Goal: Information Seeking & Learning: Learn about a topic

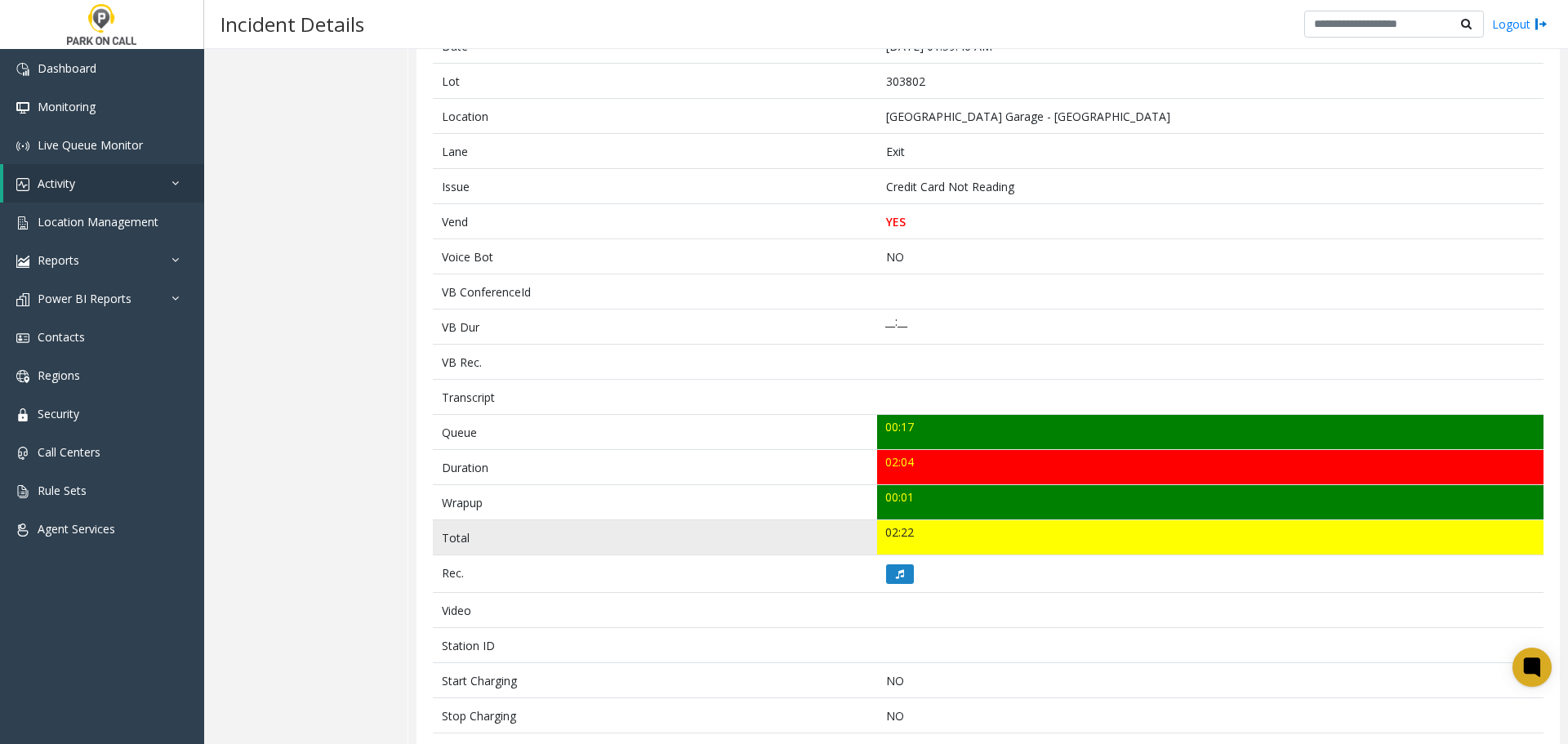
scroll to position [245, 0]
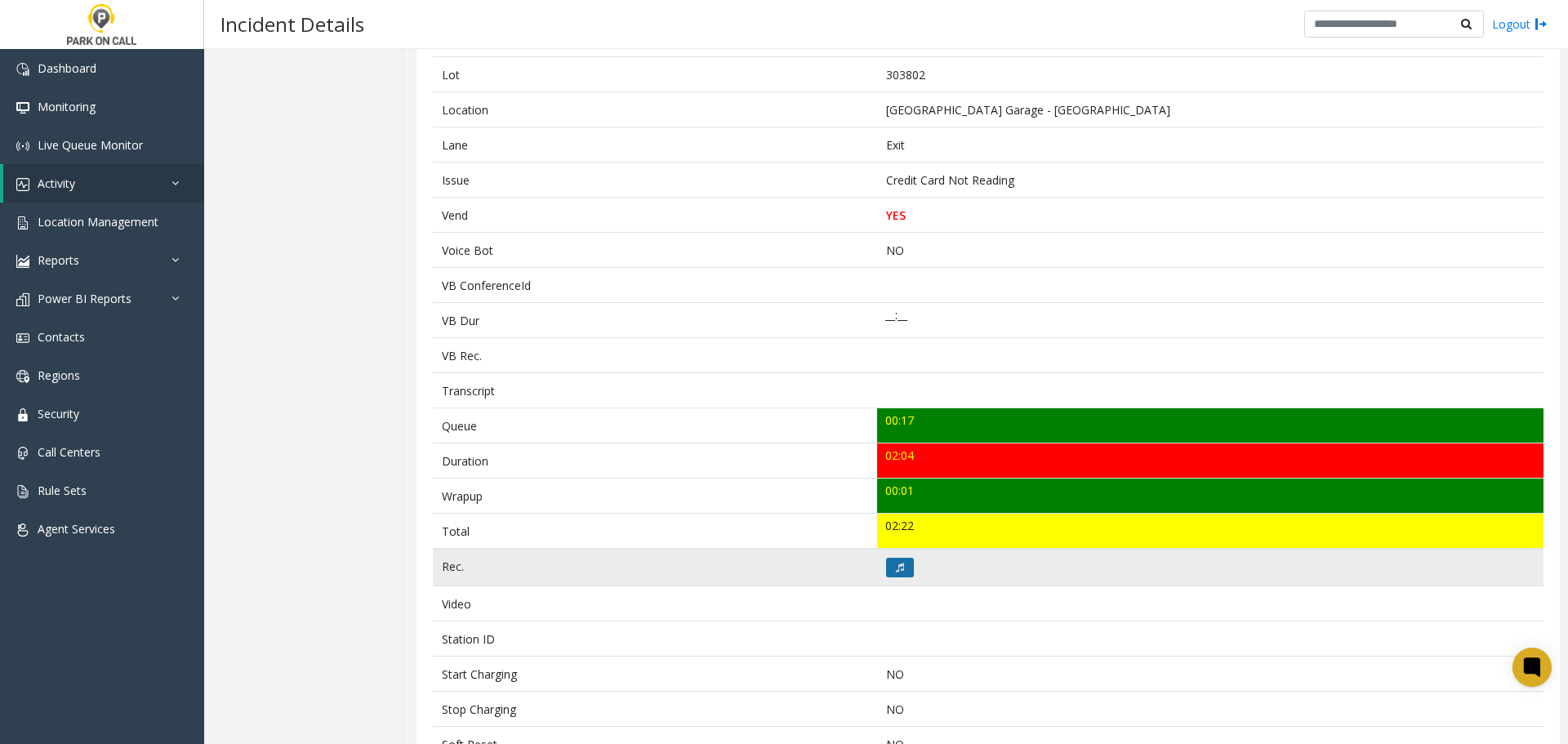
click at [896, 563] on icon at bounding box center [900, 568] width 8 height 10
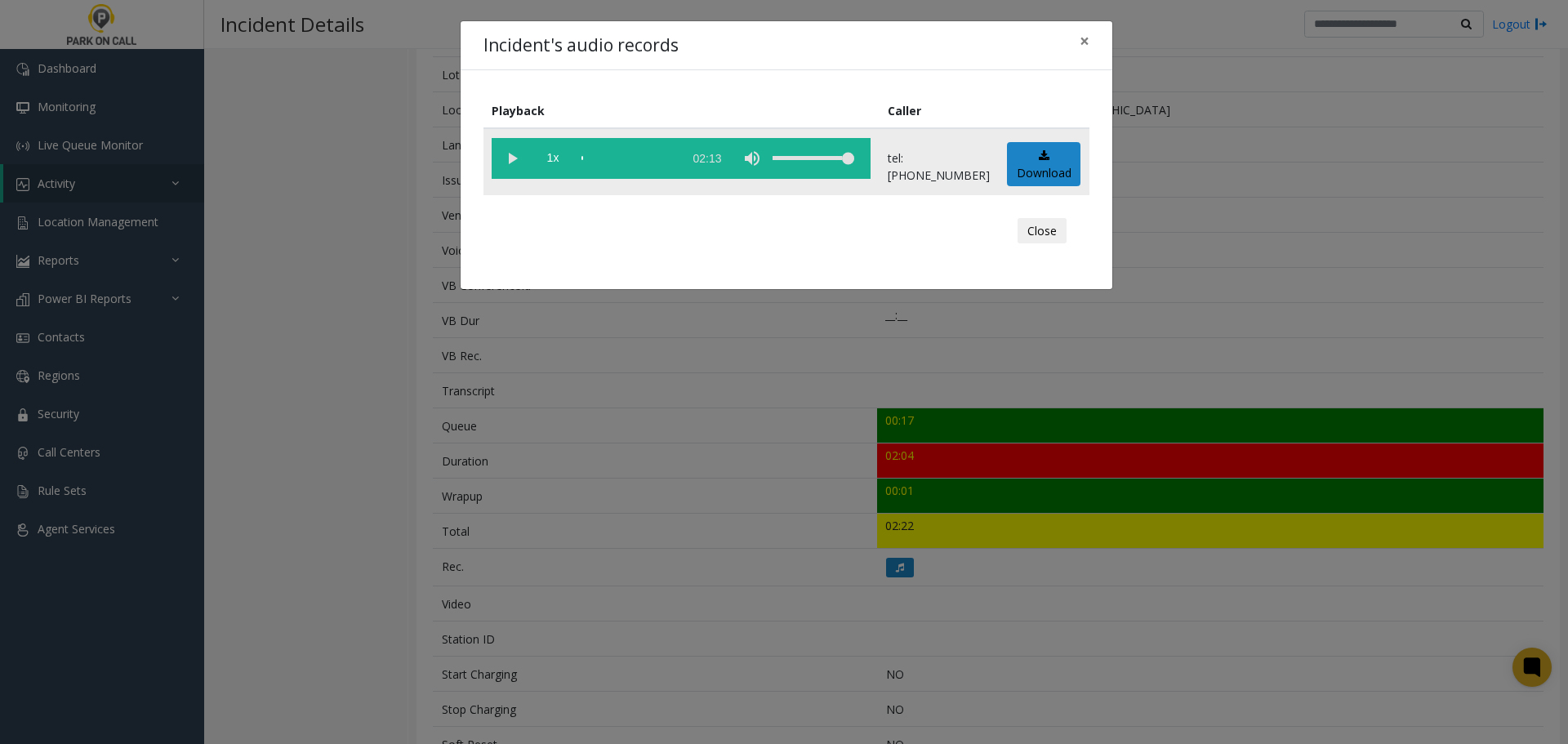
click at [513, 163] on vg-play-pause at bounding box center [511, 158] width 41 height 41
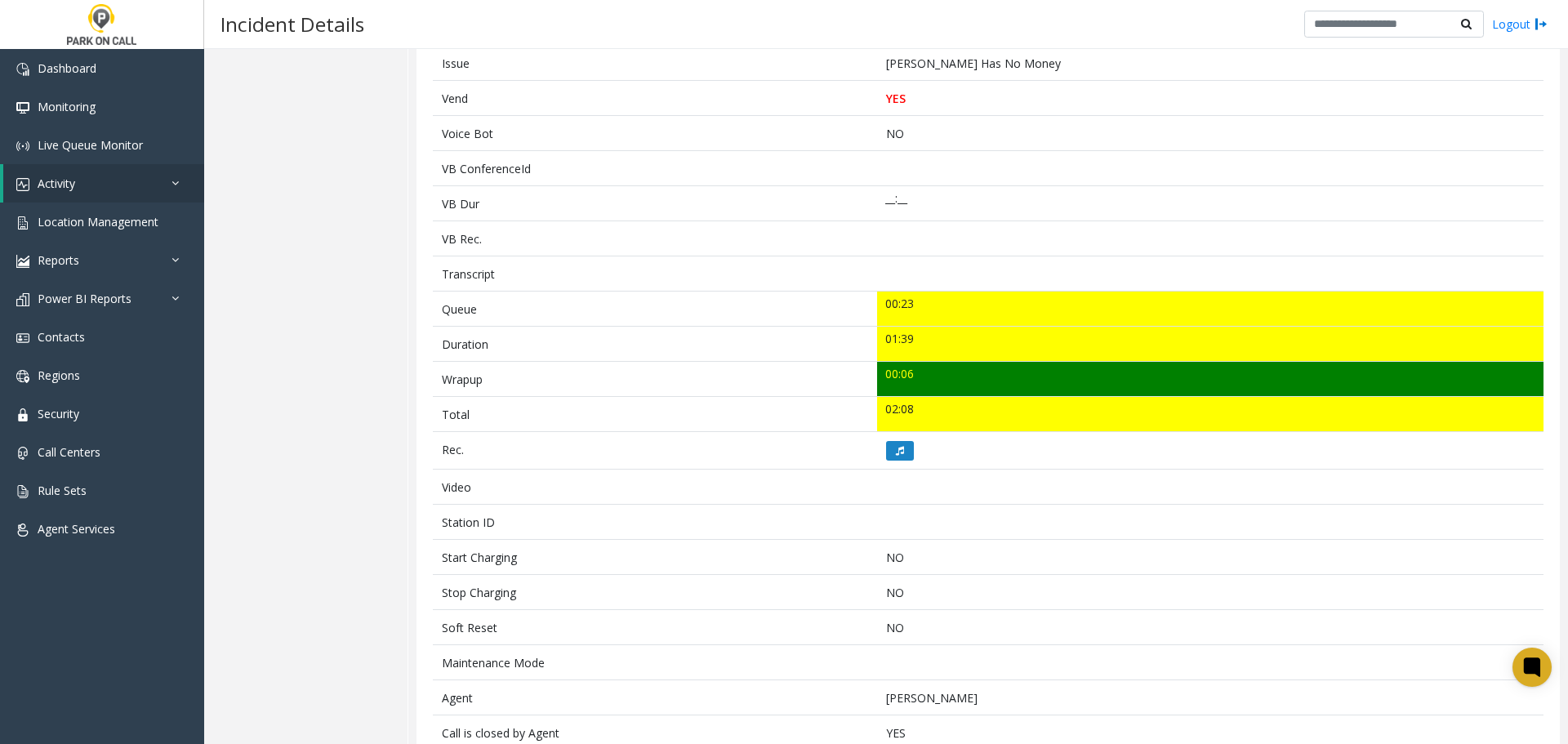
scroll to position [265, 0]
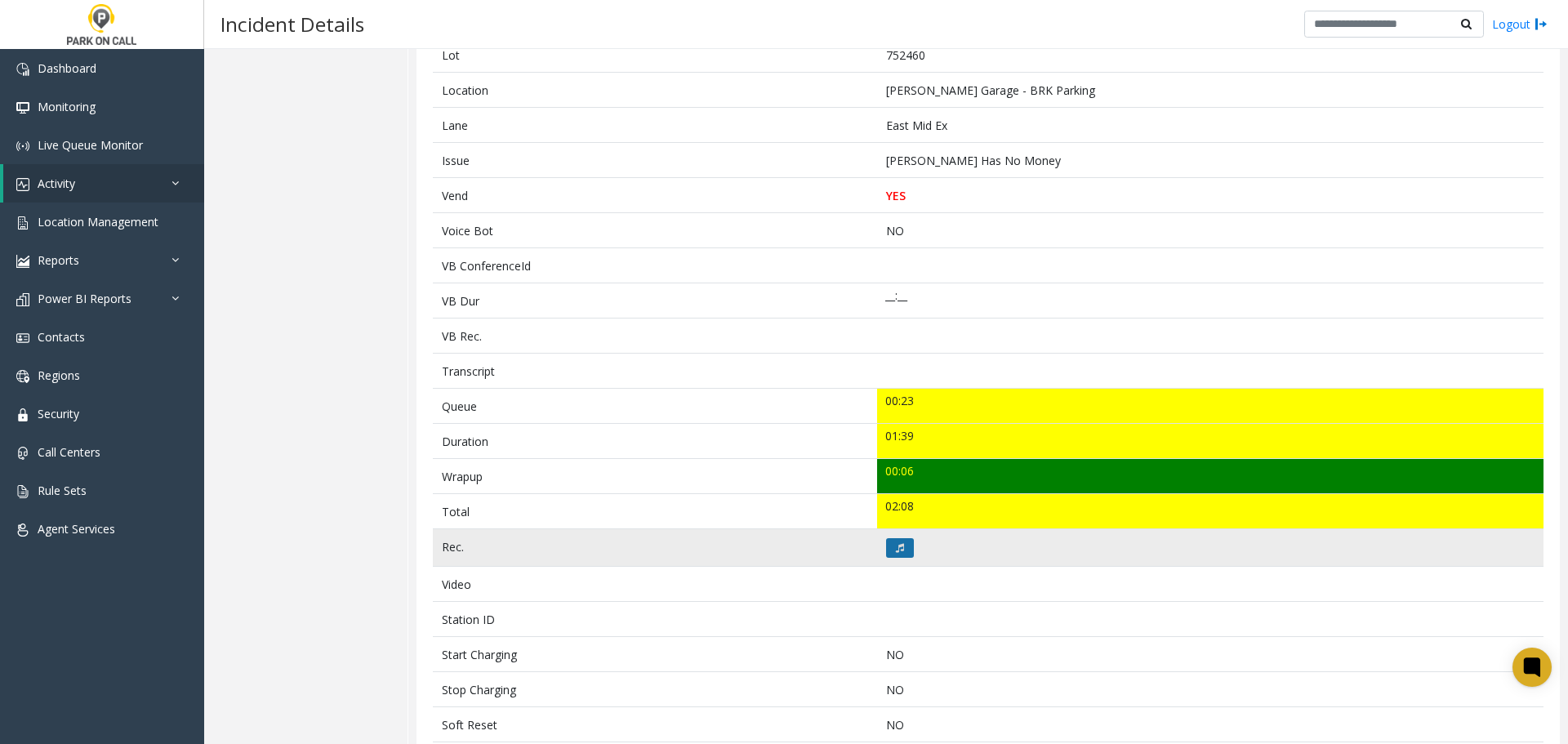
click at [897, 552] on icon at bounding box center [900, 548] width 8 height 10
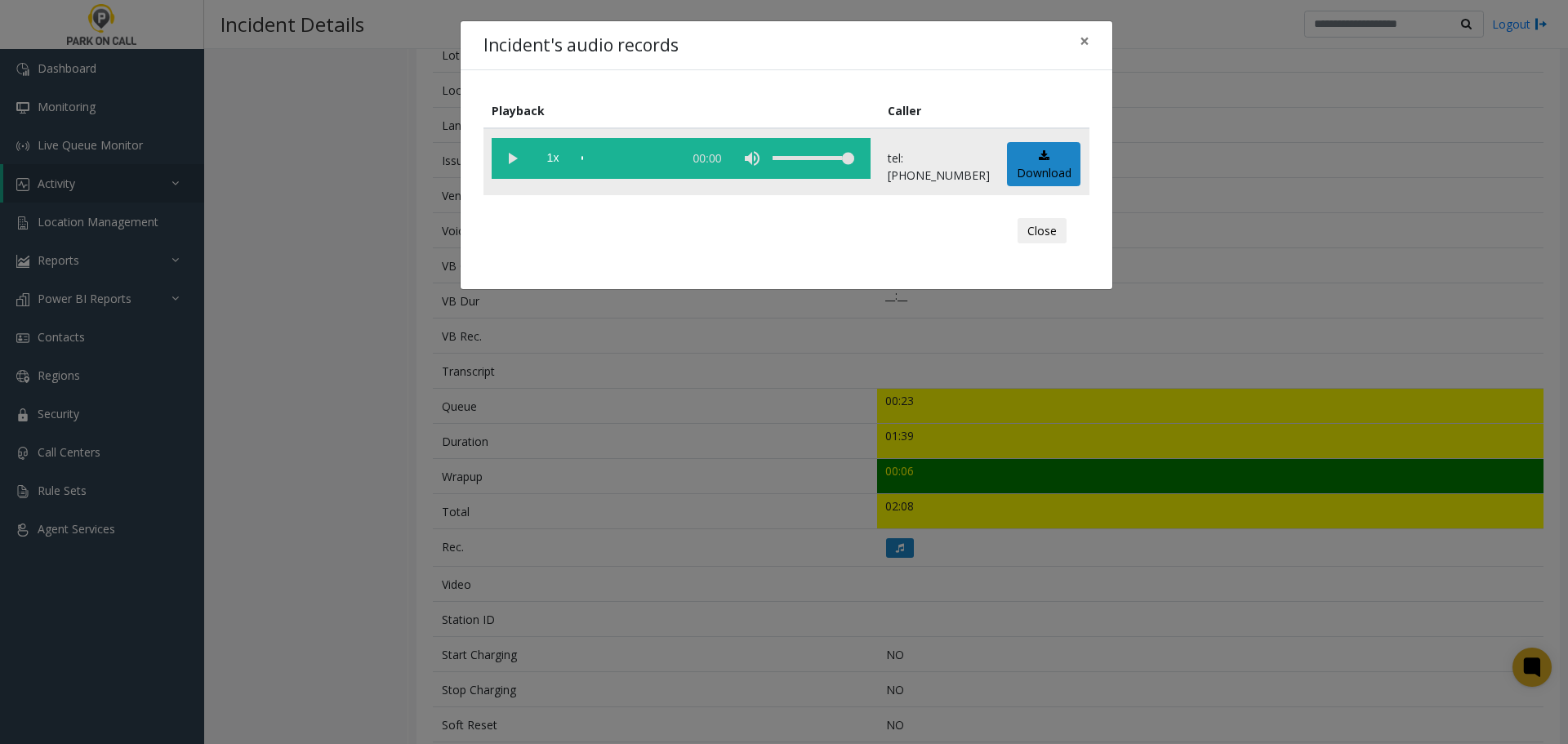
click at [512, 158] on vg-play-pause at bounding box center [511, 158] width 41 height 41
click at [1034, 230] on button "Close" at bounding box center [1041, 231] width 49 height 26
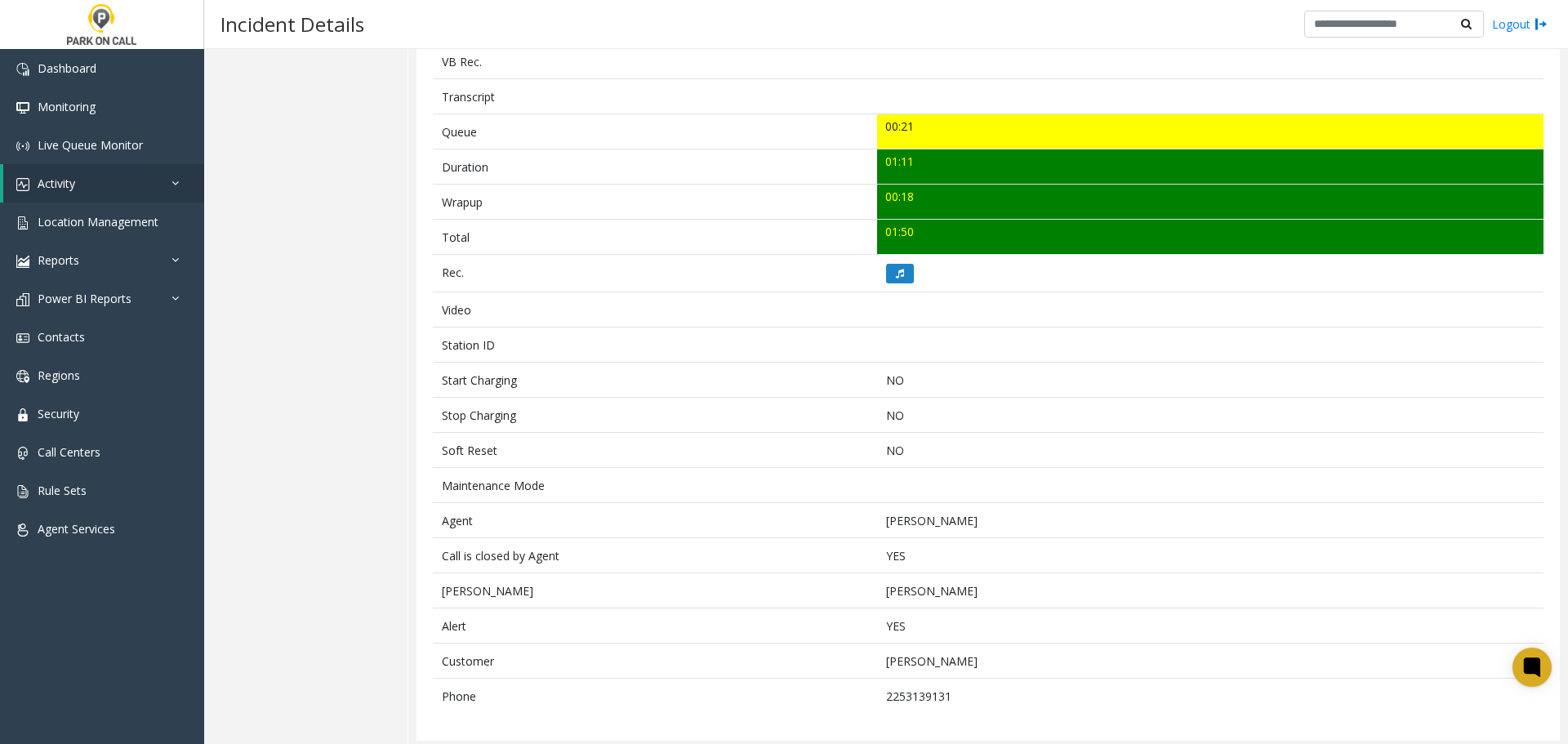
scroll to position [544, 0]
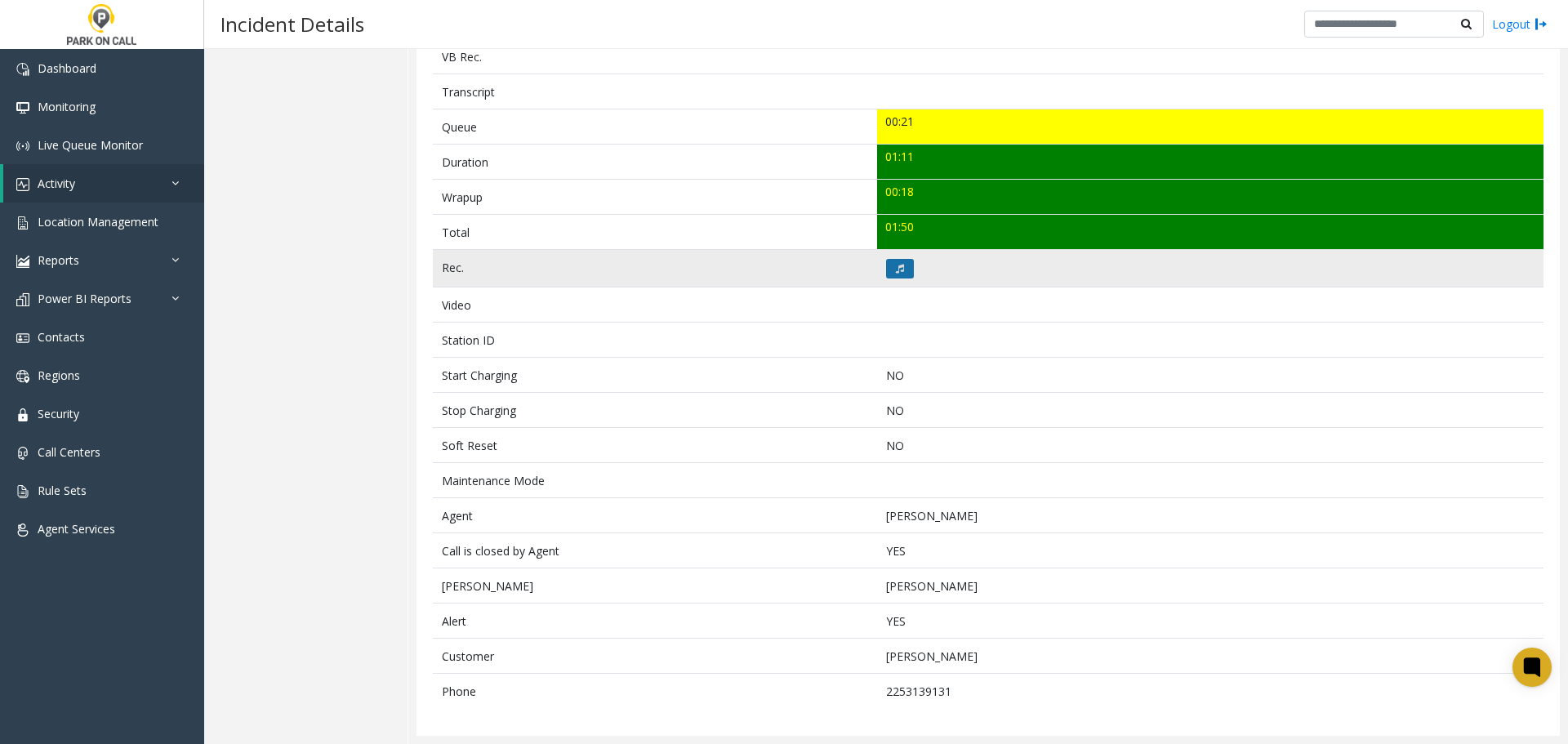
click at [896, 270] on icon at bounding box center [900, 268] width 8 height 10
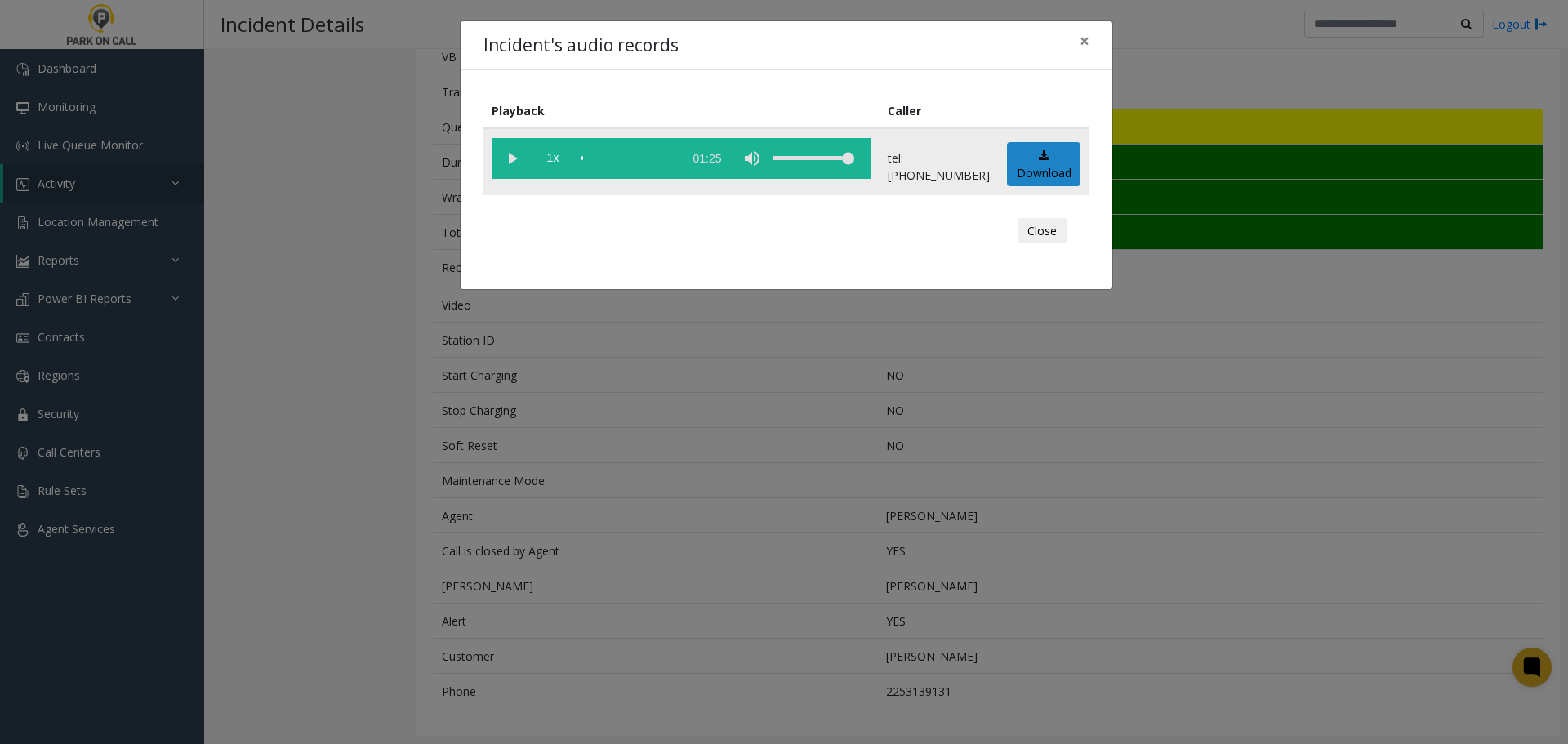
click at [519, 163] on vg-play-pause at bounding box center [511, 158] width 41 height 41
click at [1054, 234] on button "Close" at bounding box center [1041, 231] width 49 height 26
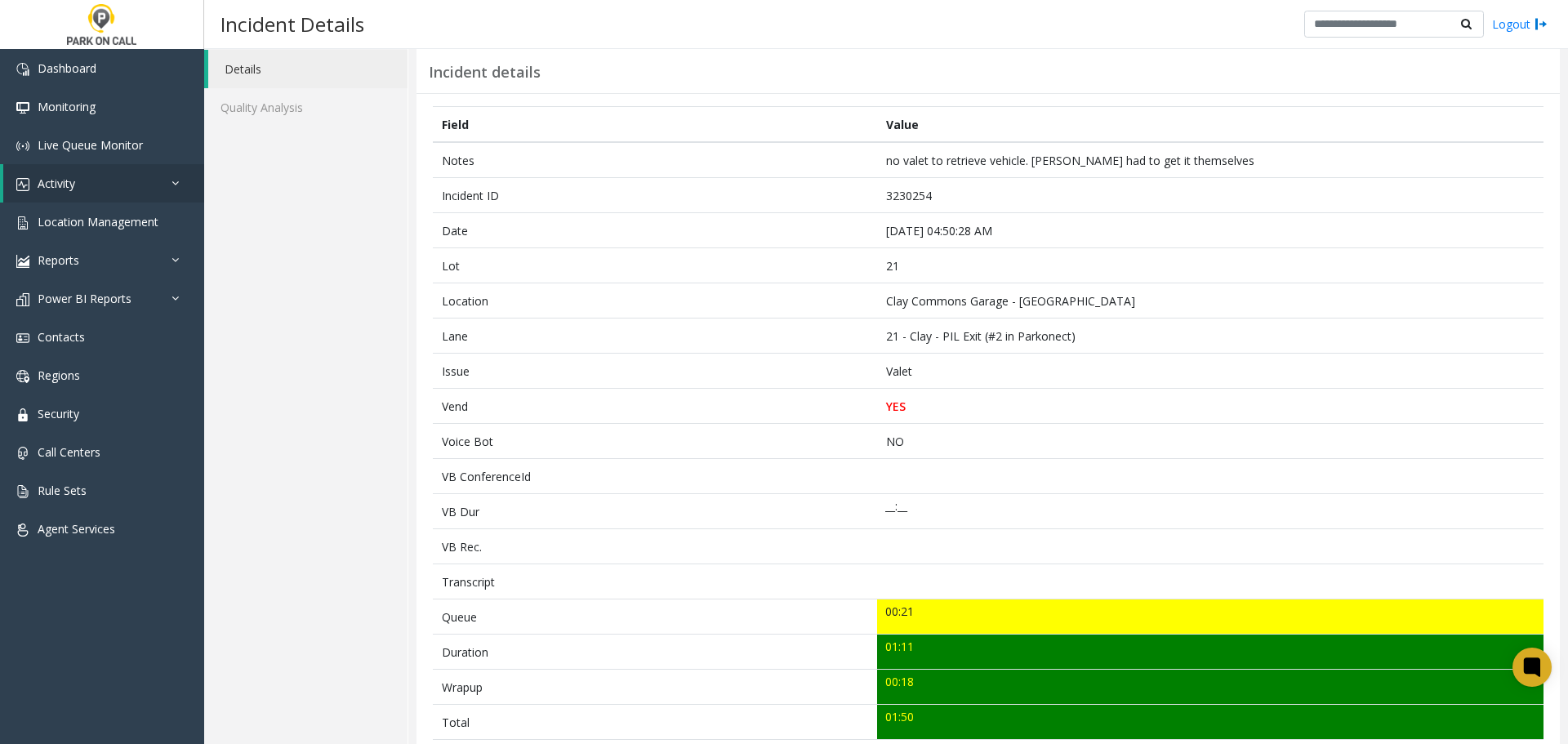
scroll to position [0, 0]
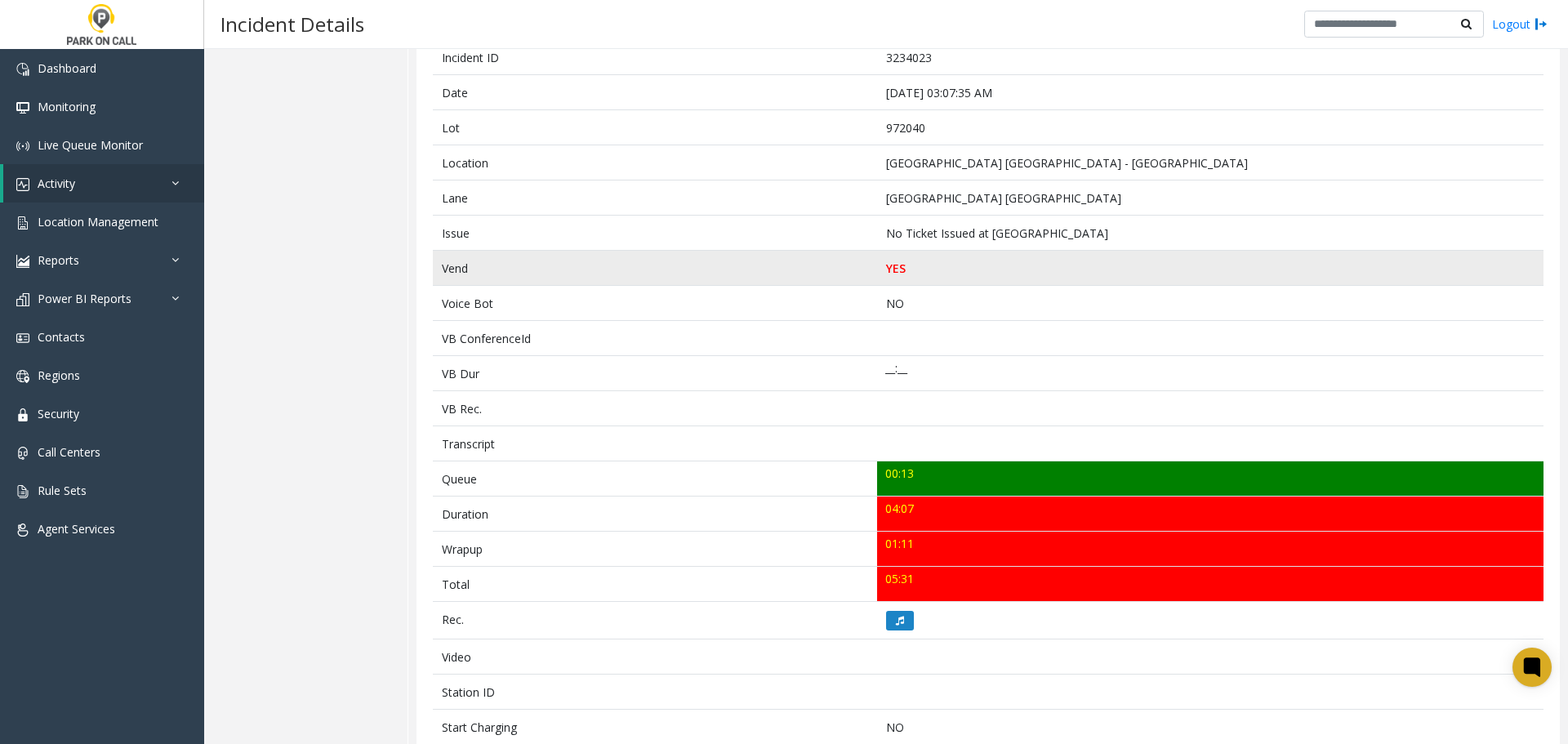
scroll to position [176, 0]
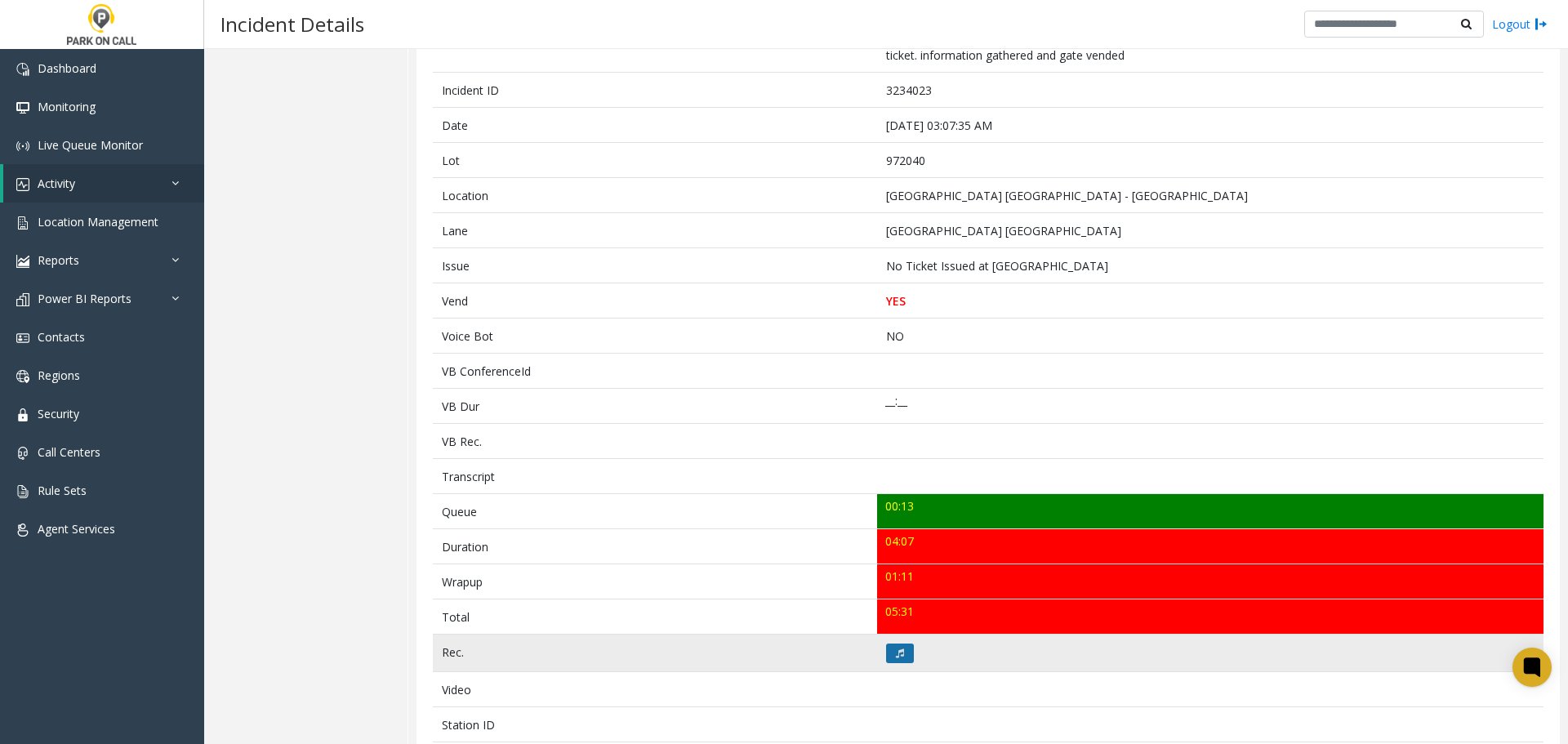
click at [900, 654] on button at bounding box center [900, 654] width 28 height 20
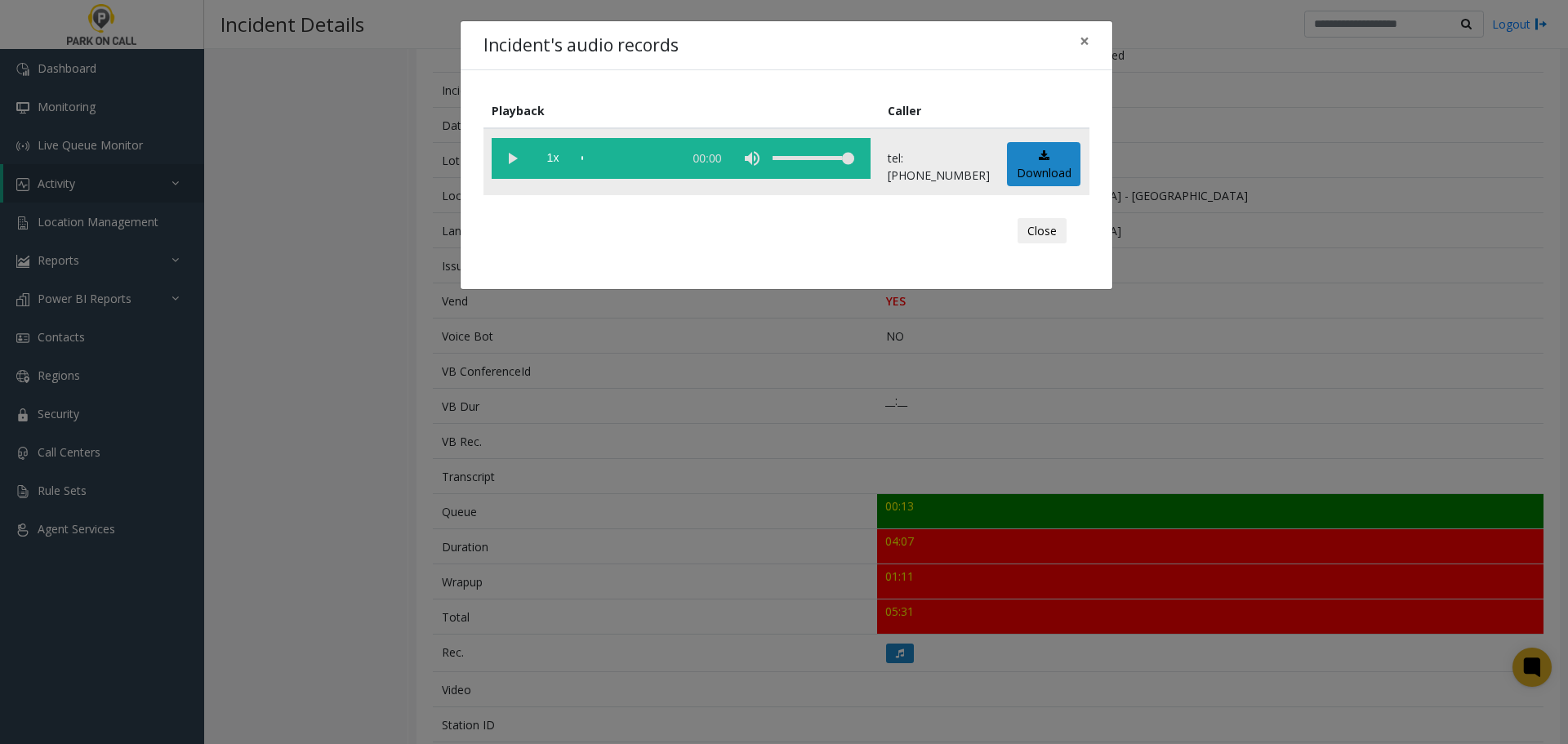
click at [510, 156] on vg-play-pause at bounding box center [511, 158] width 41 height 41
click at [517, 159] on vg-play-pause at bounding box center [511, 158] width 41 height 41
click at [514, 157] on vg-play-pause at bounding box center [511, 158] width 41 height 41
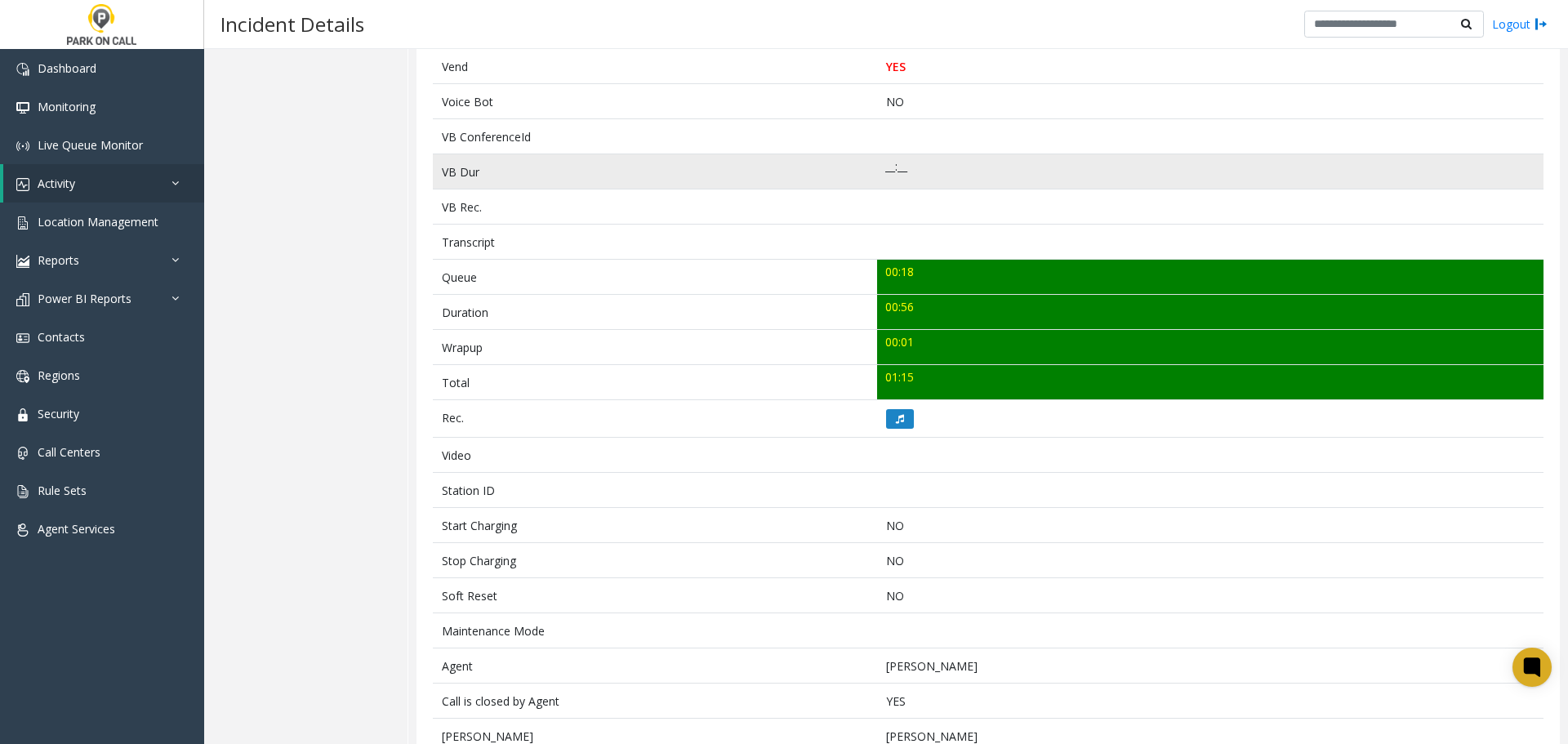
scroll to position [544, 0]
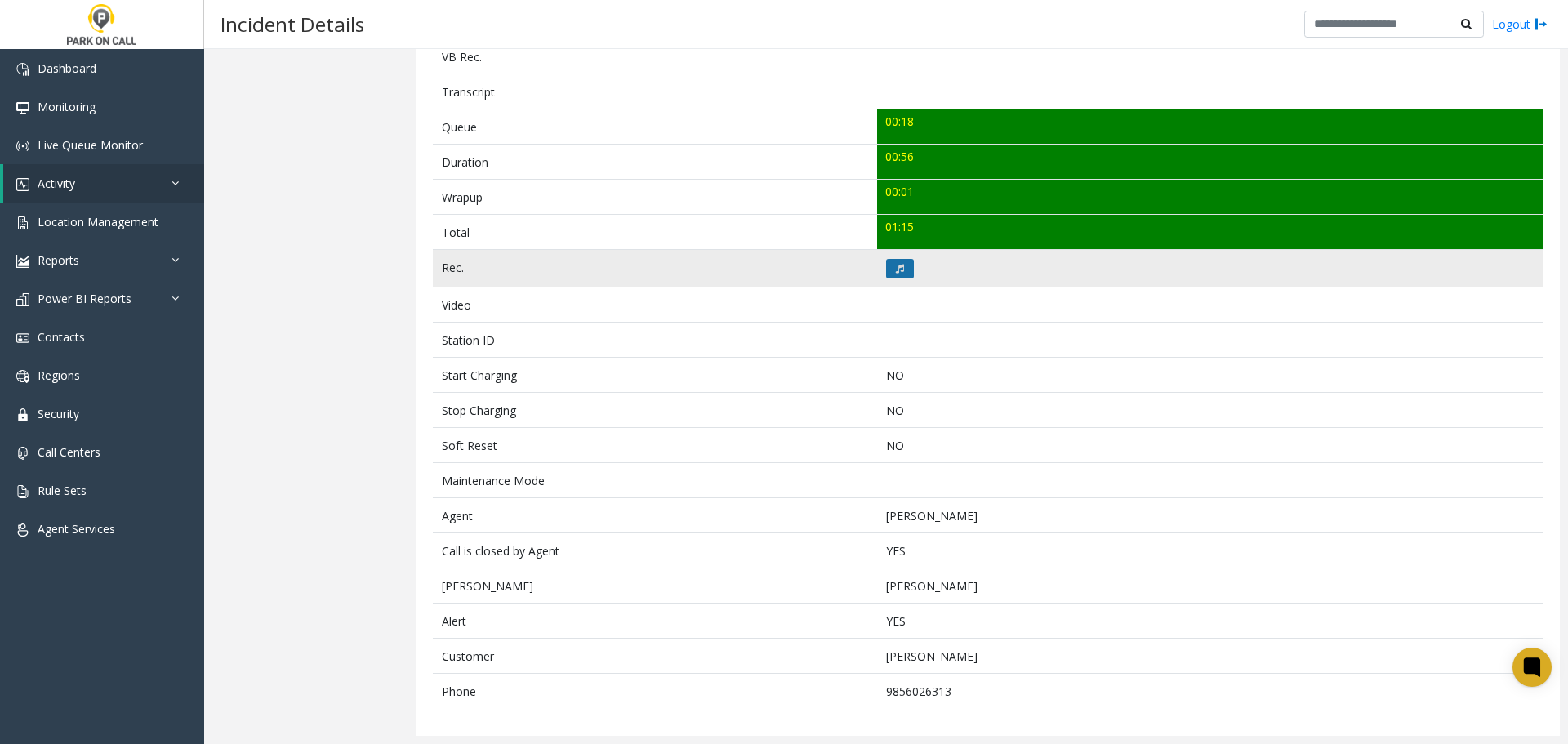
click at [896, 266] on icon at bounding box center [900, 268] width 8 height 10
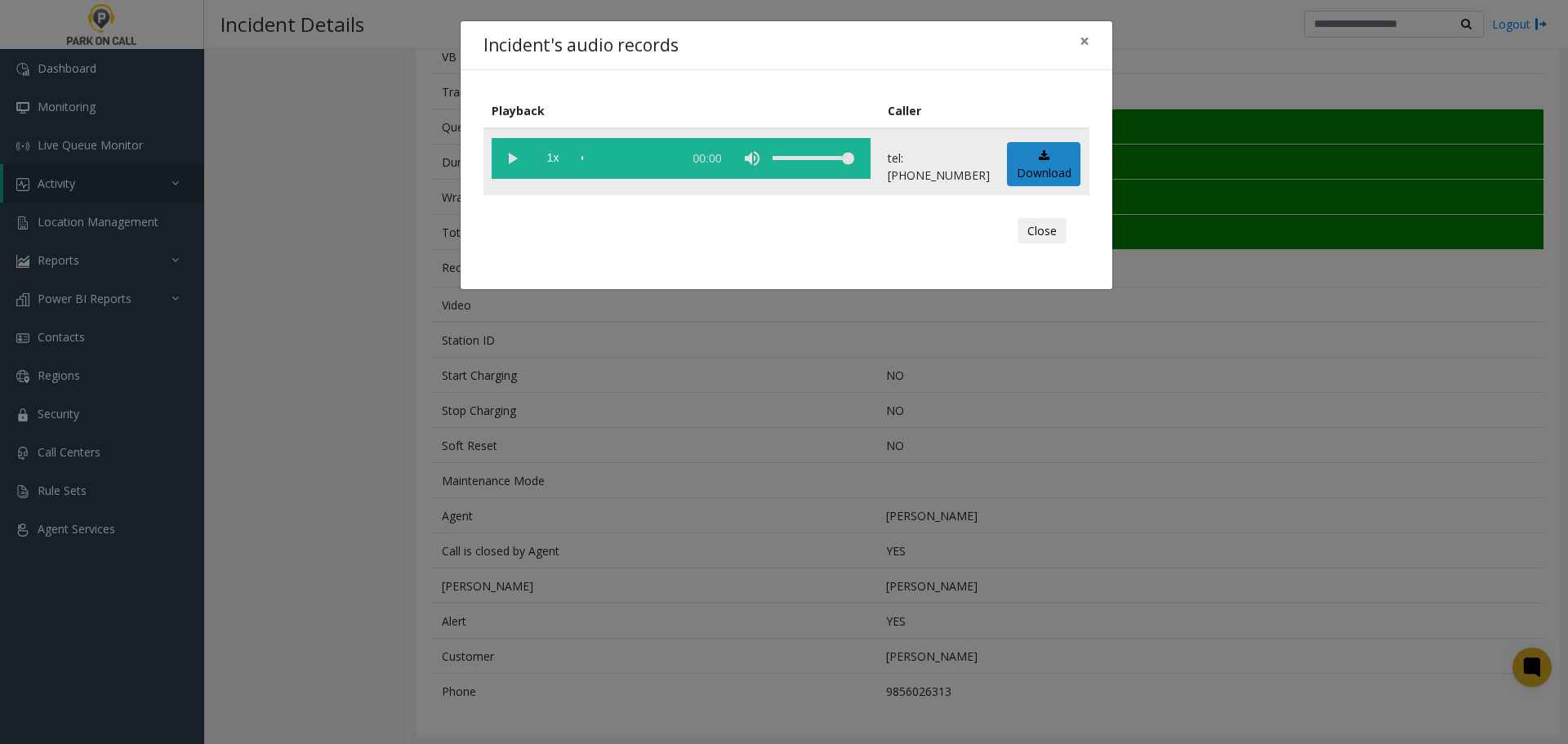
click at [513, 160] on vg-play-pause at bounding box center [511, 158] width 41 height 41
click at [1042, 230] on button "Close" at bounding box center [1041, 231] width 49 height 26
